Goal: Navigation & Orientation: Find specific page/section

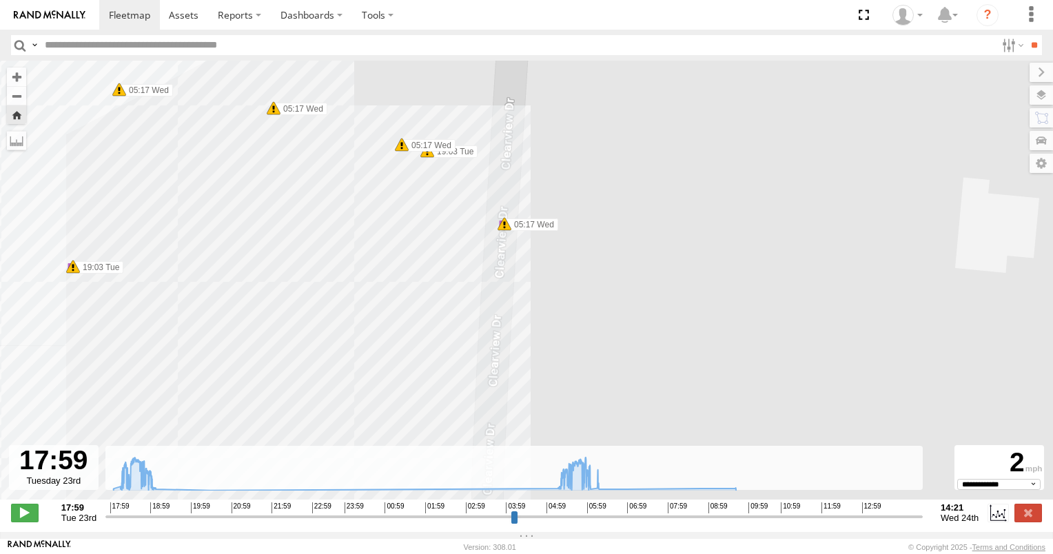
select select "**********"
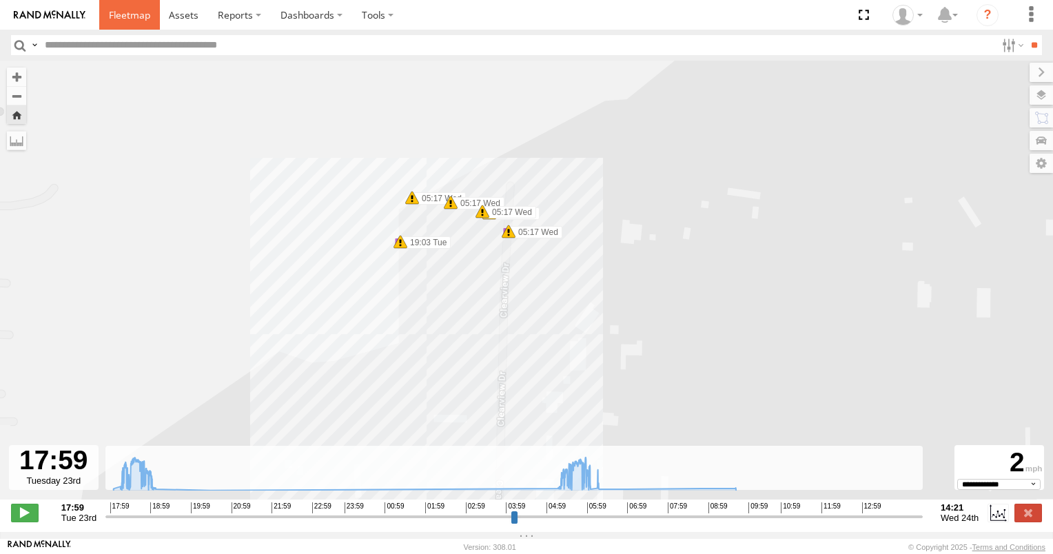
click at [114, 21] on link at bounding box center [129, 15] width 61 height 30
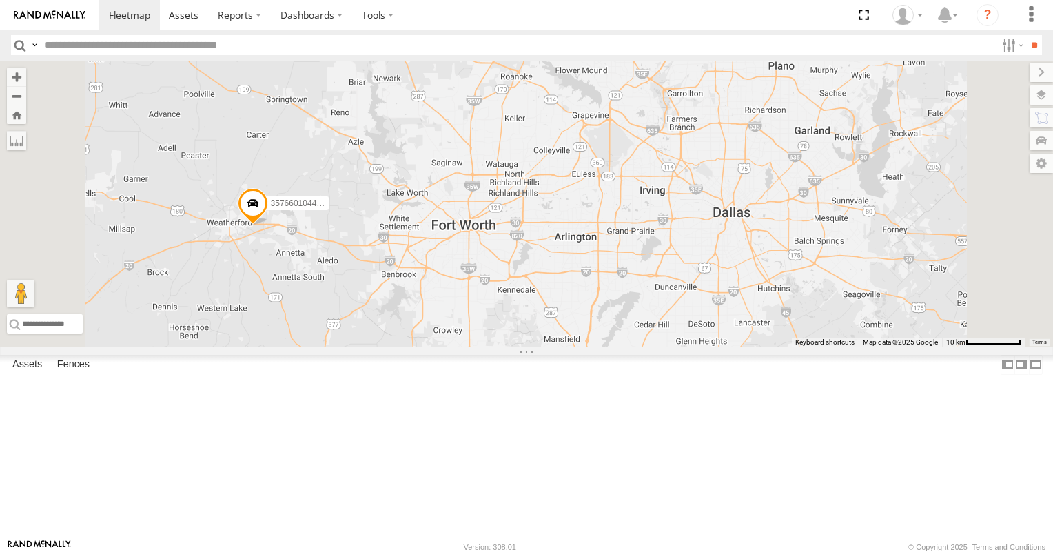
click at [0, 0] on span at bounding box center [0, 0] width 0 height 0
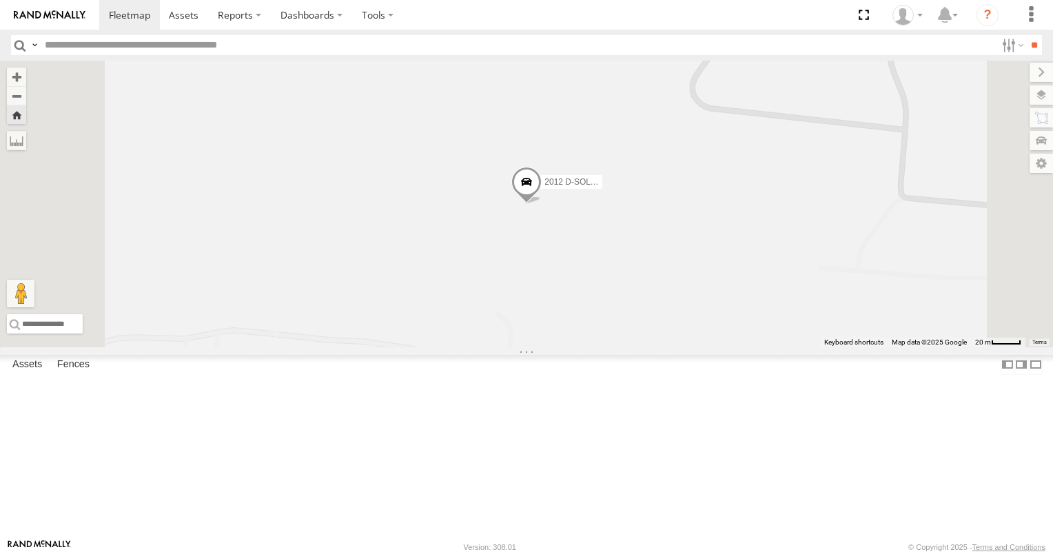
click at [0, 0] on span at bounding box center [0, 0] width 0 height 0
